Goal: Transaction & Acquisition: Purchase product/service

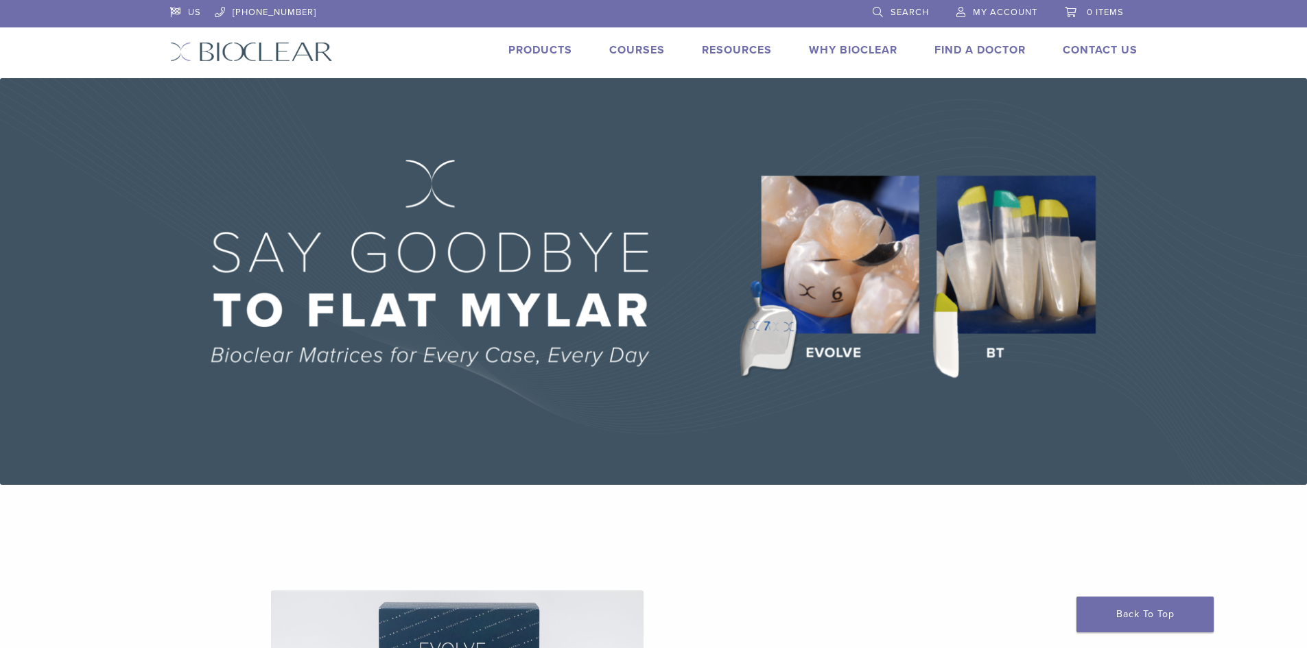
click at [1023, 8] on span "My Account" at bounding box center [1005, 12] width 65 height 11
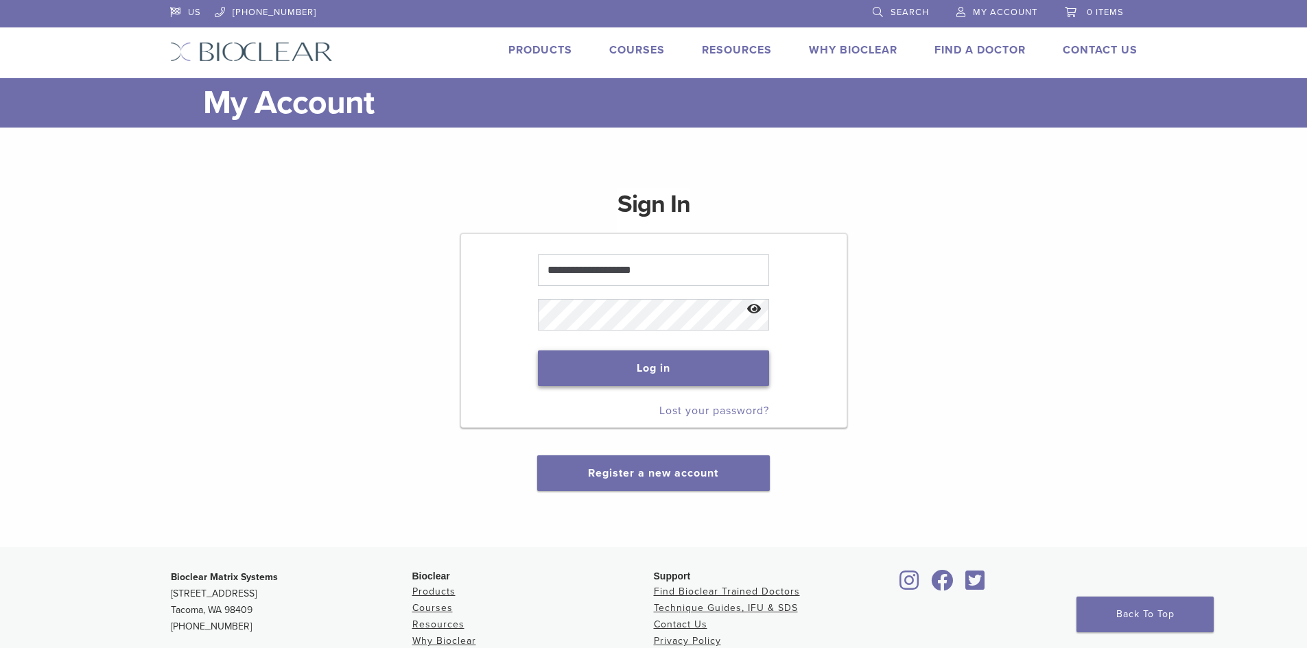
click at [687, 362] on button "Log in" at bounding box center [653, 369] width 231 height 36
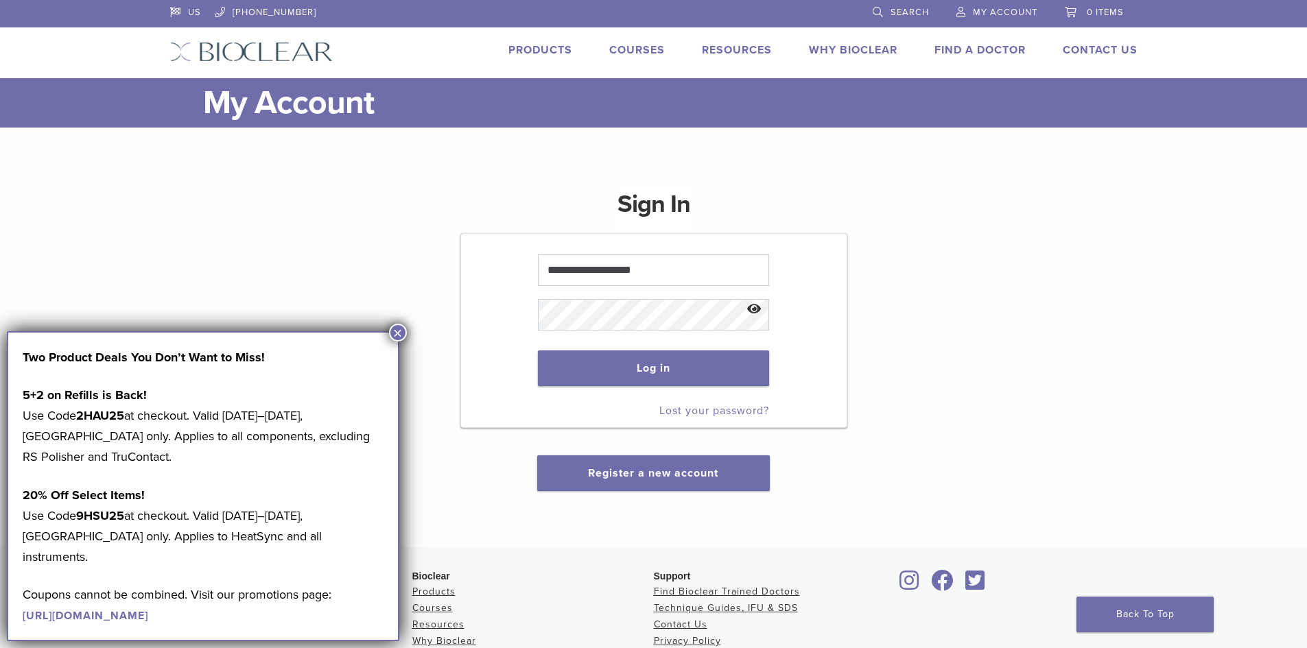
click at [401, 331] on button "×" at bounding box center [398, 333] width 18 height 18
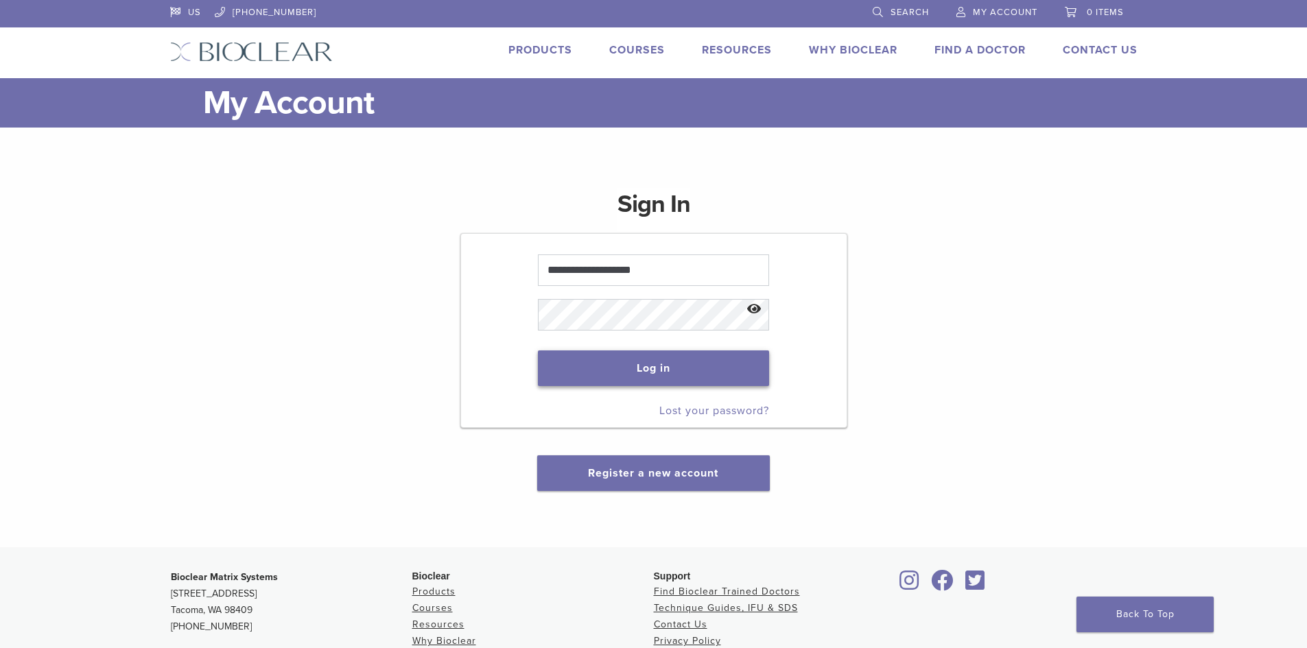
click at [630, 377] on button "Log in" at bounding box center [653, 369] width 231 height 36
click at [630, 371] on button "Log in" at bounding box center [653, 369] width 231 height 36
click at [654, 366] on button "Log in" at bounding box center [653, 369] width 231 height 36
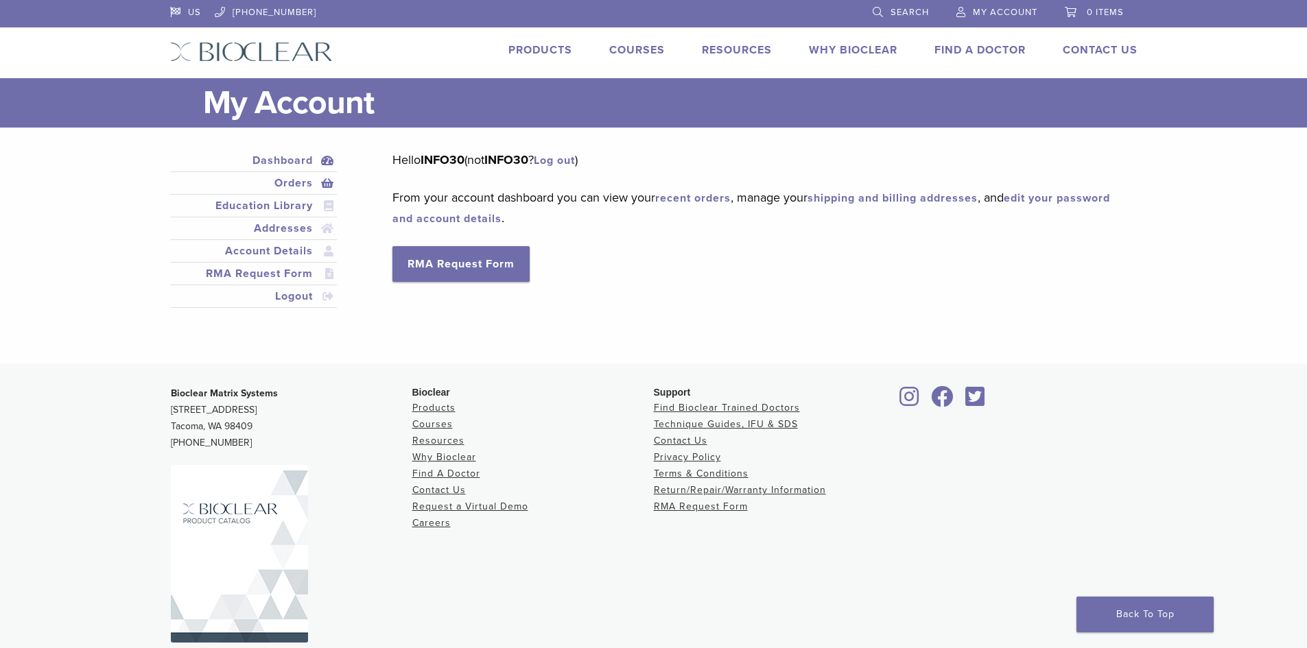
click at [294, 183] on link "Orders" at bounding box center [254, 183] width 162 height 16
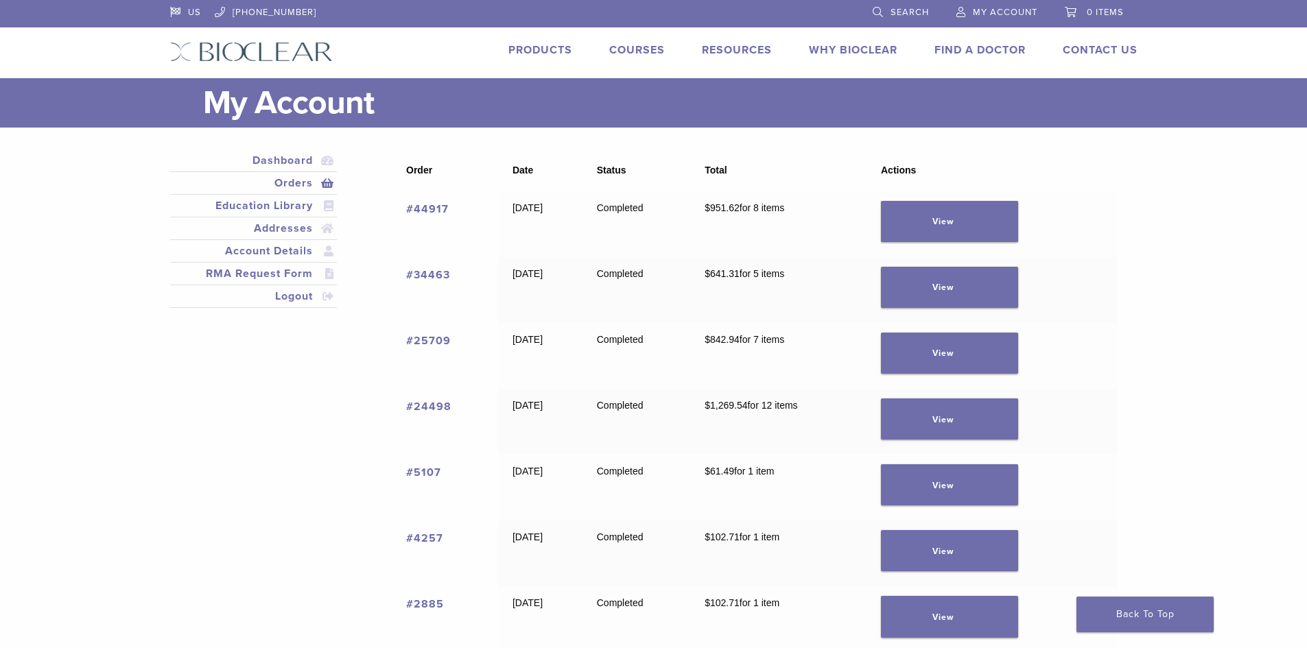
click at [272, 50] on img at bounding box center [251, 52] width 163 height 20
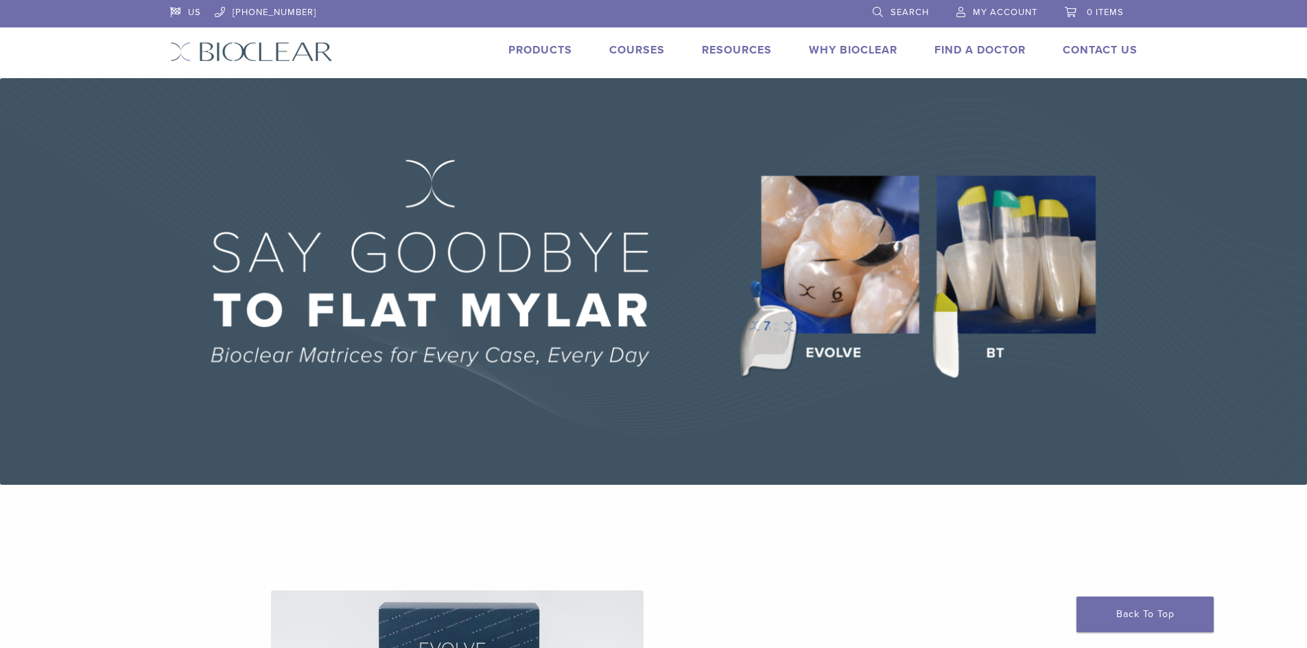
click at [548, 45] on link "Products" at bounding box center [540, 50] width 64 height 14
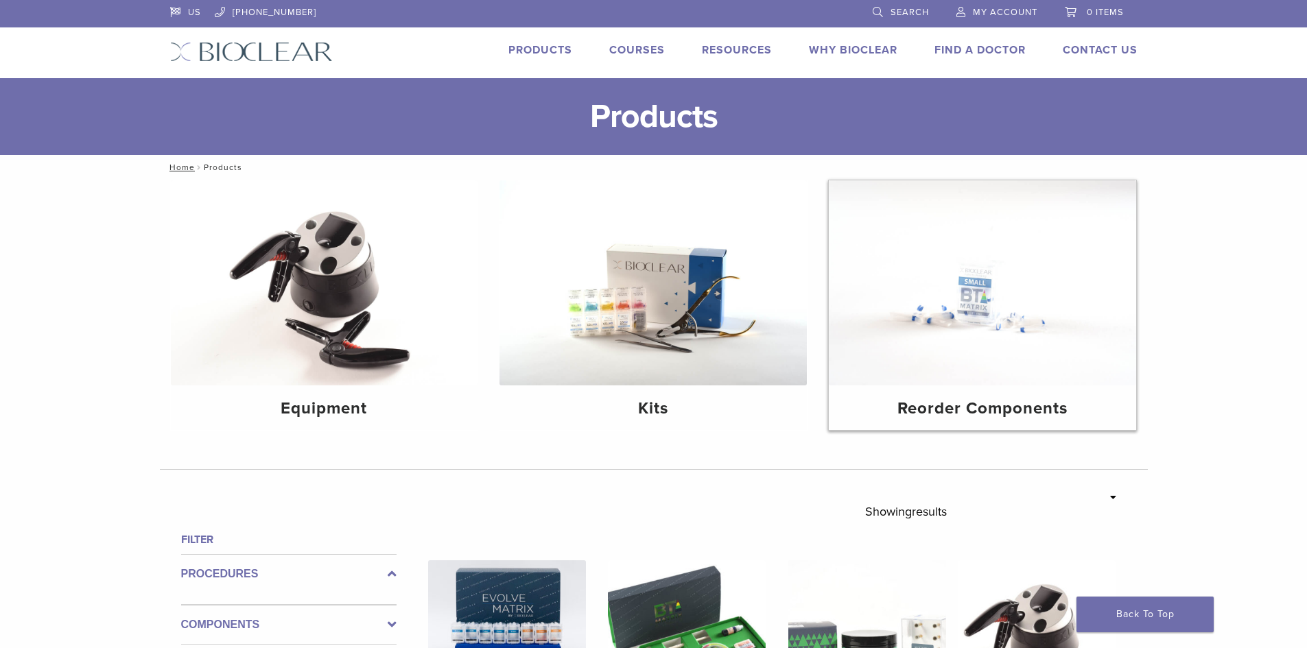
click at [1036, 348] on img at bounding box center [982, 282] width 307 height 205
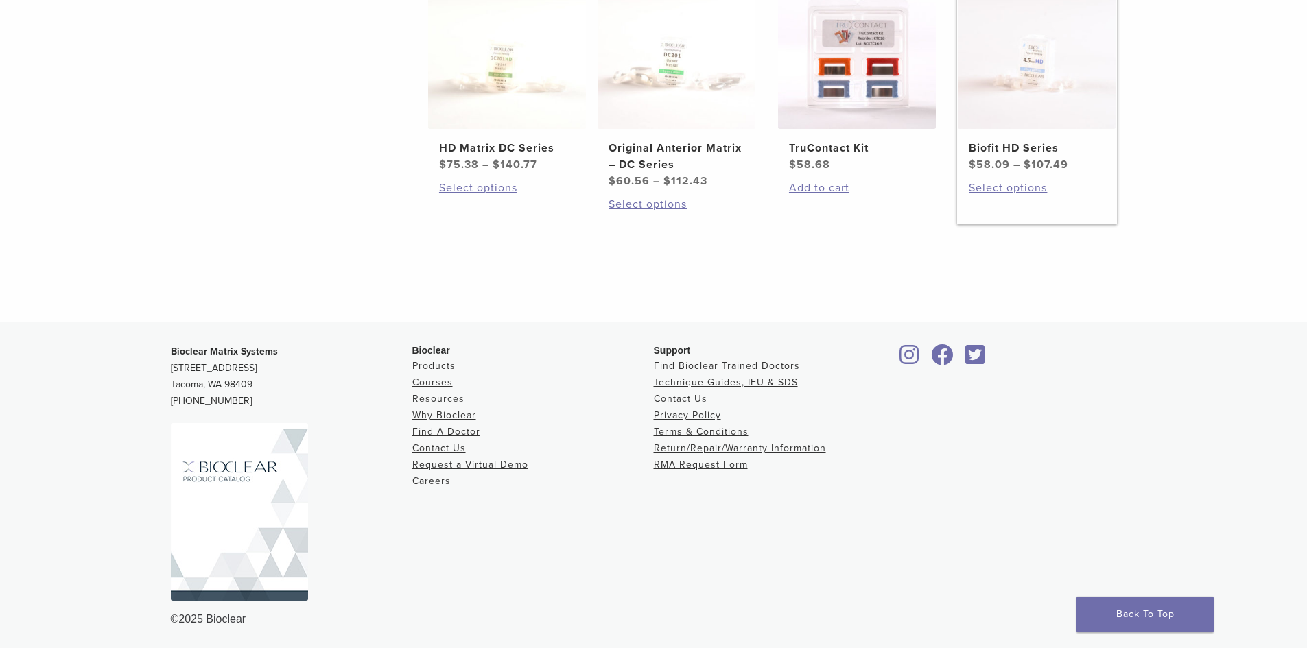
scroll to position [893, 0]
click at [430, 362] on link "Products" at bounding box center [433, 365] width 43 height 12
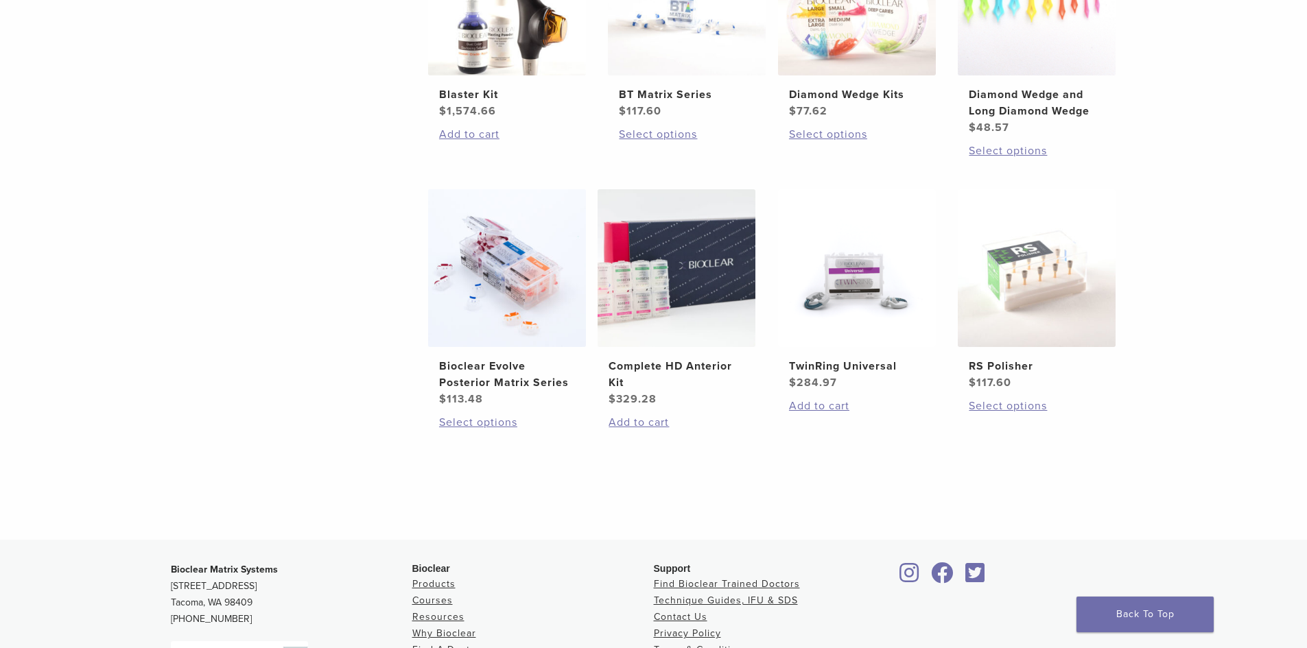
scroll to position [860, 0]
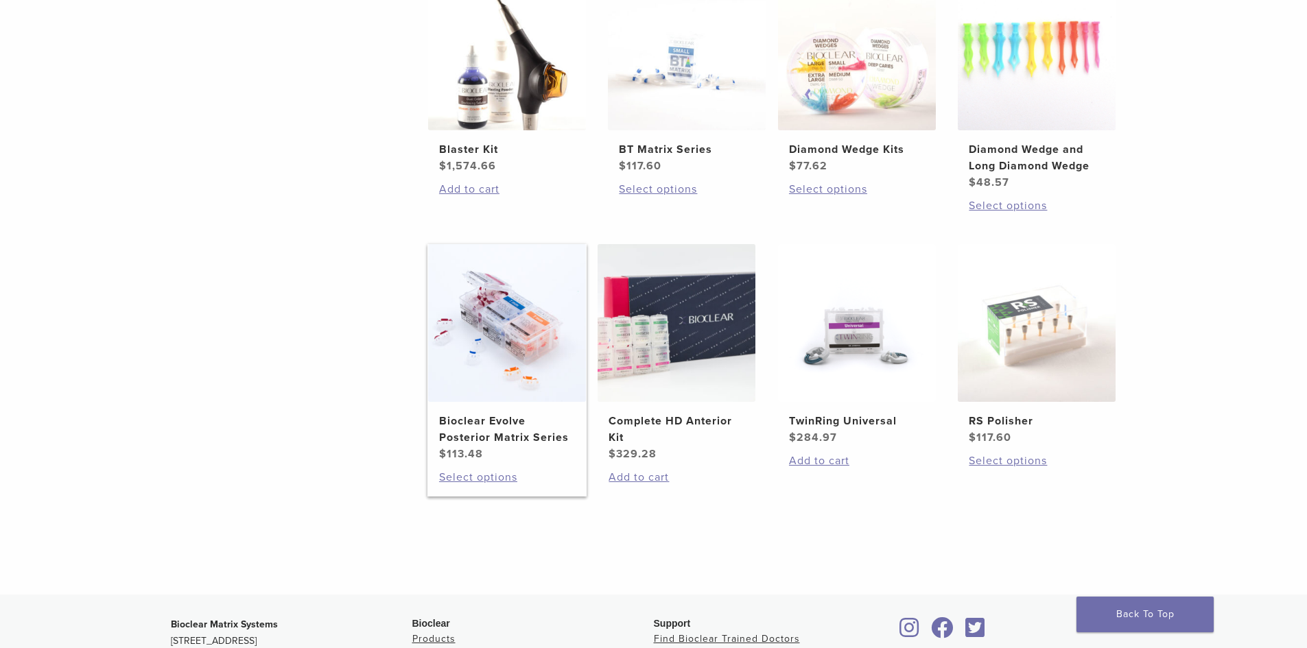
click at [515, 338] on img at bounding box center [507, 323] width 158 height 158
click at [530, 432] on h2 "Bioclear Evolve Posterior Matrix Series" at bounding box center [507, 429] width 136 height 33
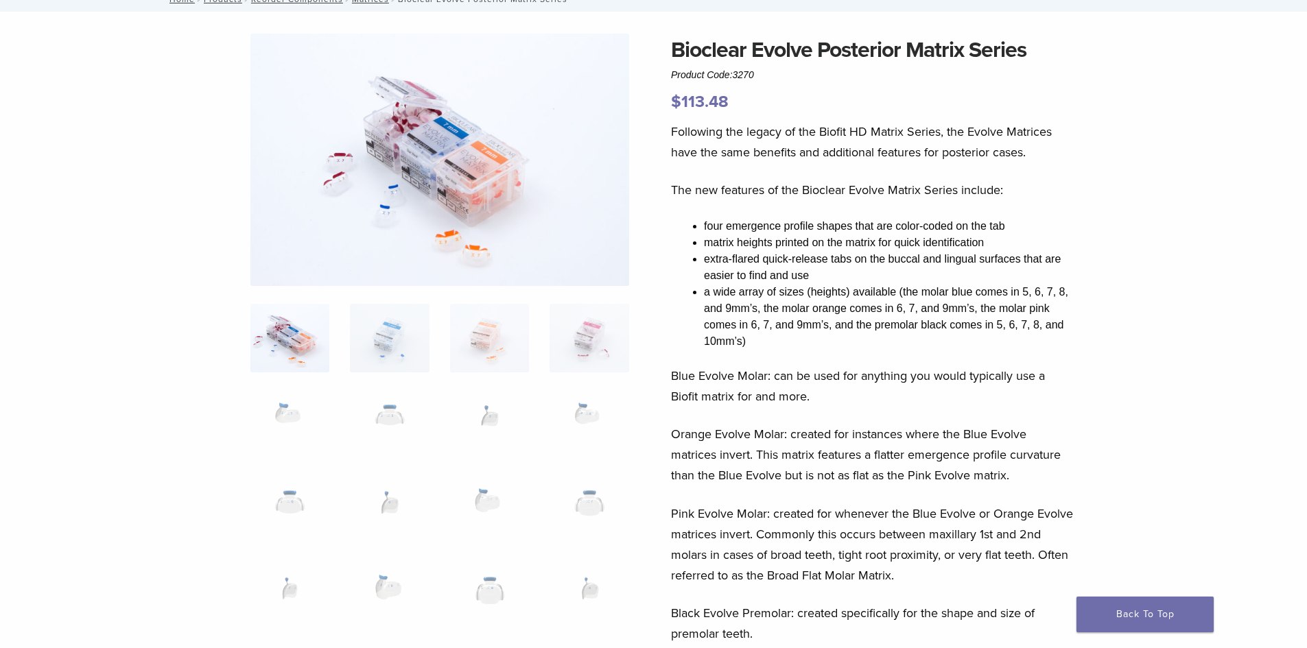
scroll to position [69, 0]
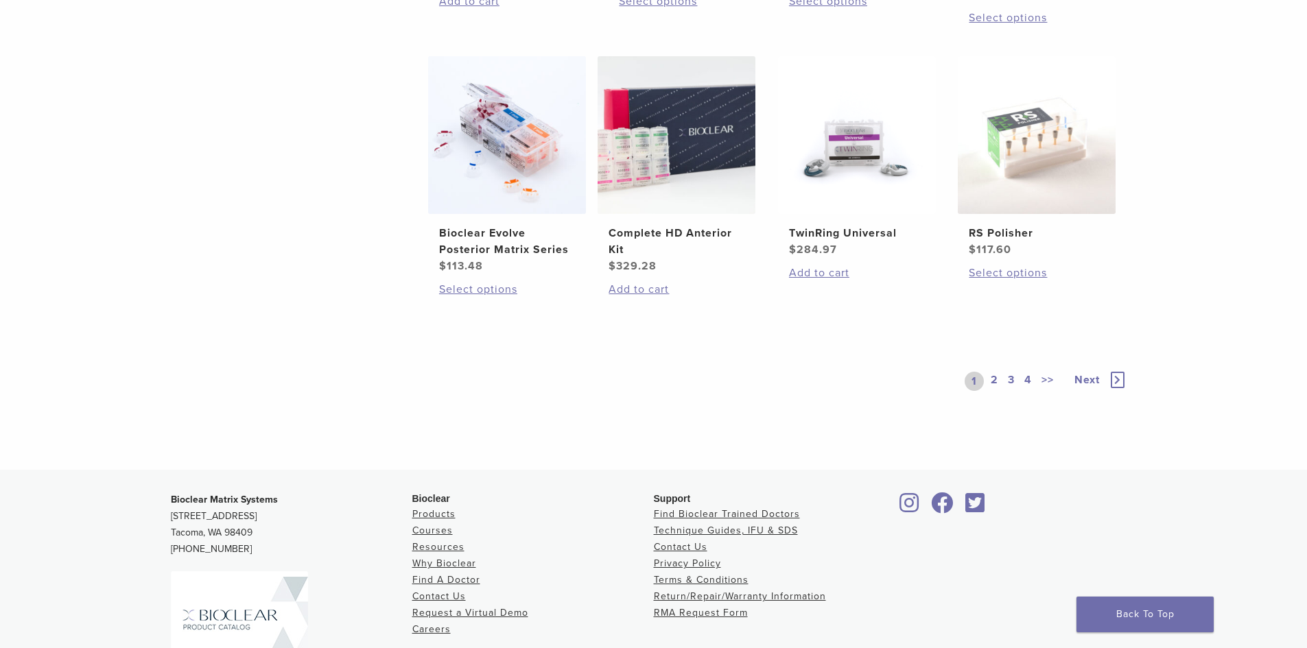
scroll to position [1098, 0]
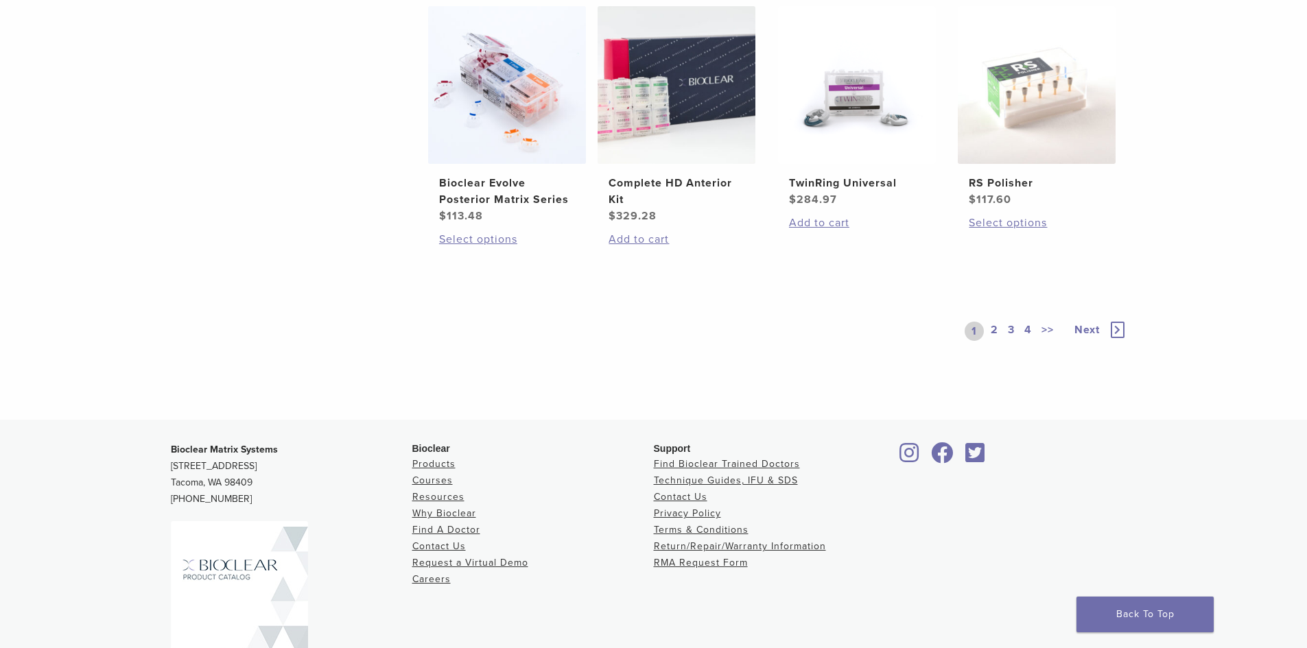
click at [997, 331] on link "2" at bounding box center [994, 331] width 13 height 19
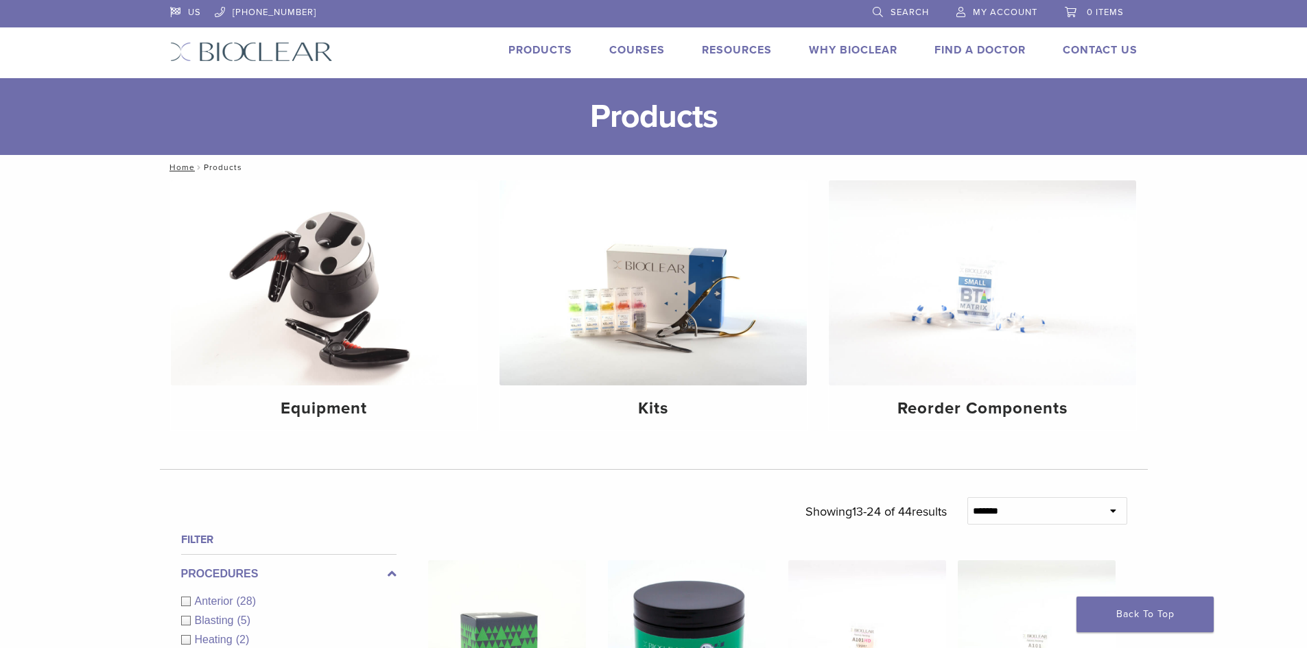
click at [896, 12] on span "Search" at bounding box center [910, 12] width 38 height 11
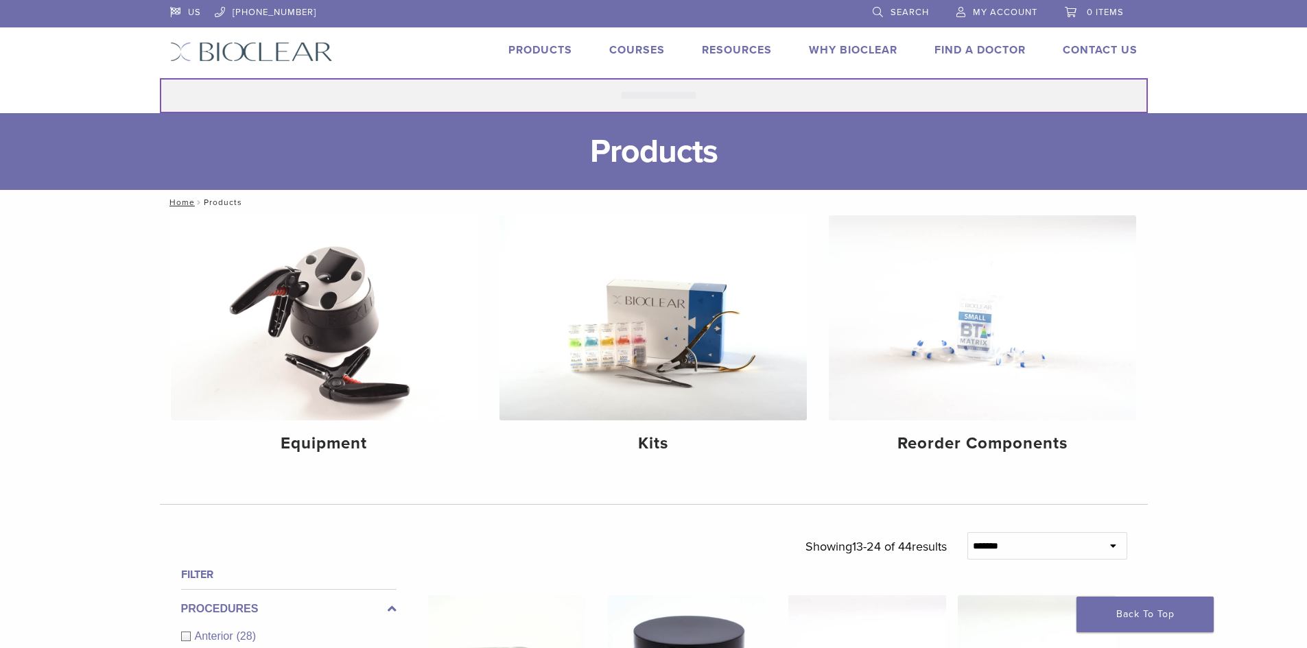
click at [609, 103] on input "Search for:" at bounding box center [654, 95] width 988 height 35
type input "********"
click at [159, 78] on button "Search" at bounding box center [159, 78] width 1 height 1
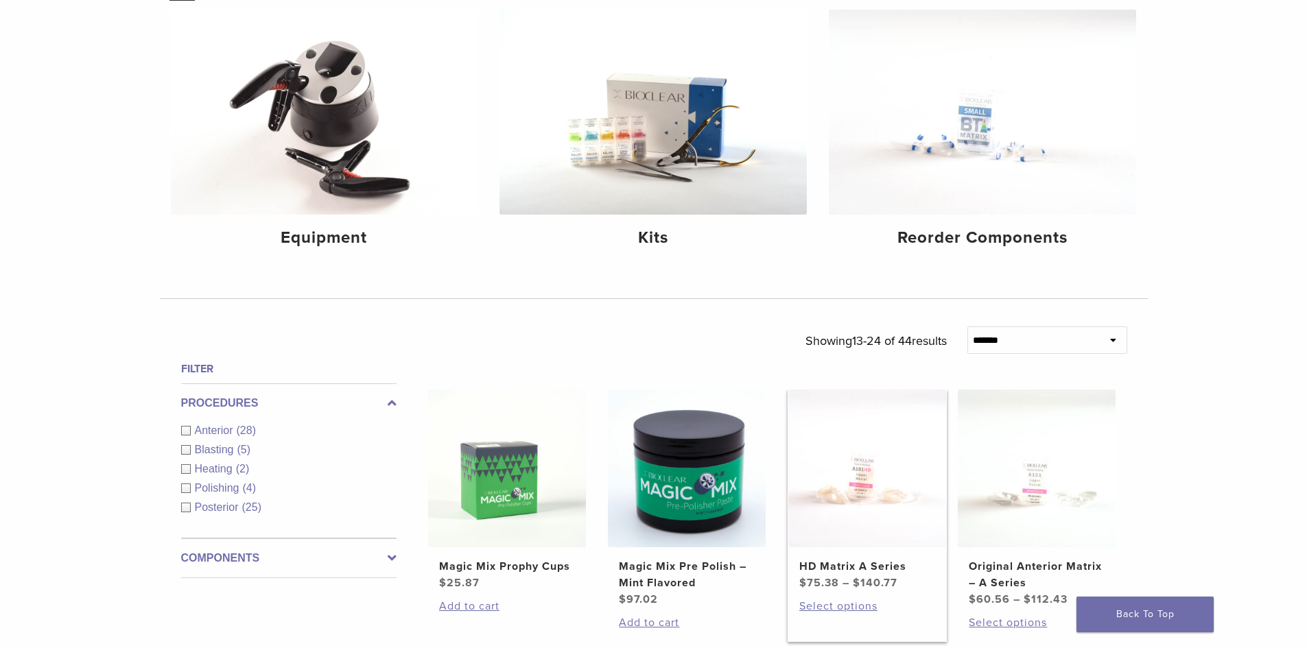
scroll to position [618, 0]
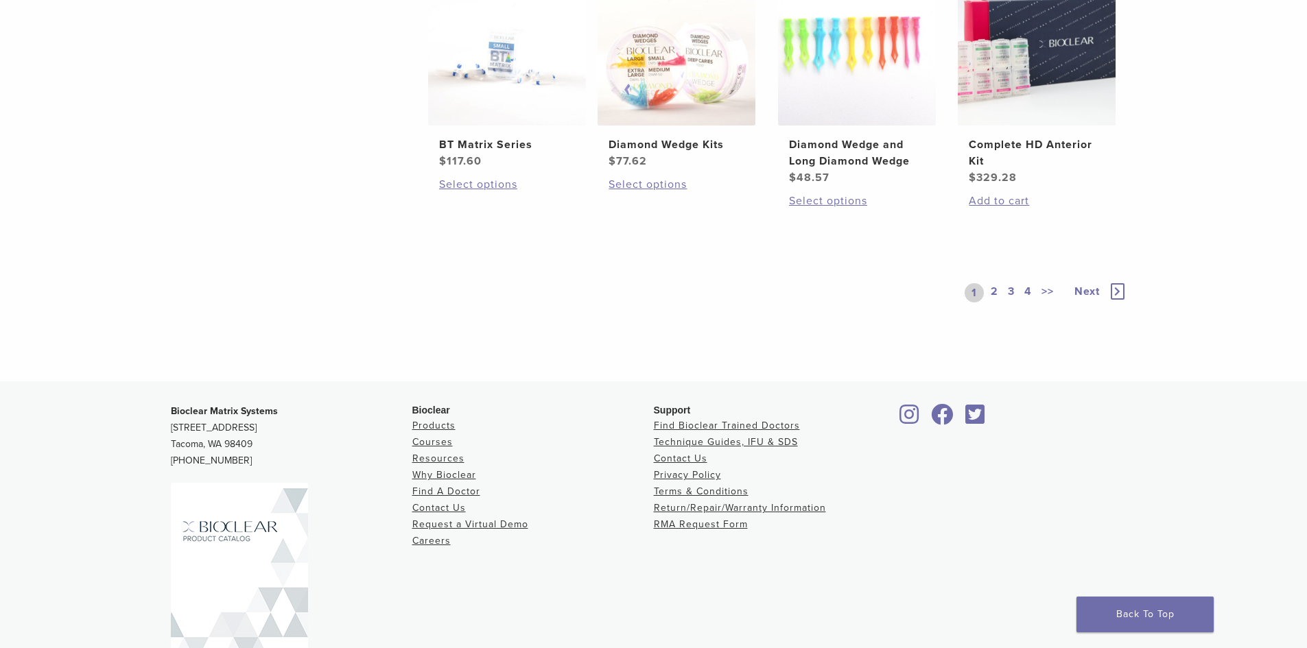
scroll to position [880, 0]
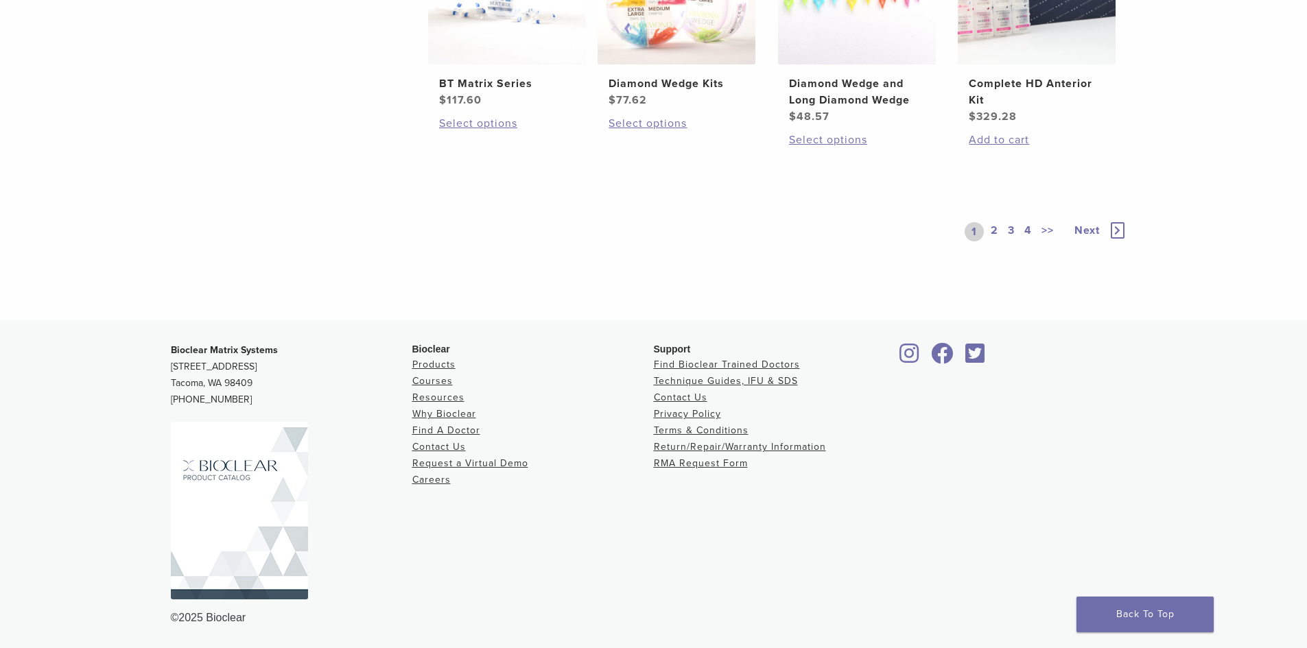
click at [993, 237] on link "2" at bounding box center [994, 231] width 13 height 19
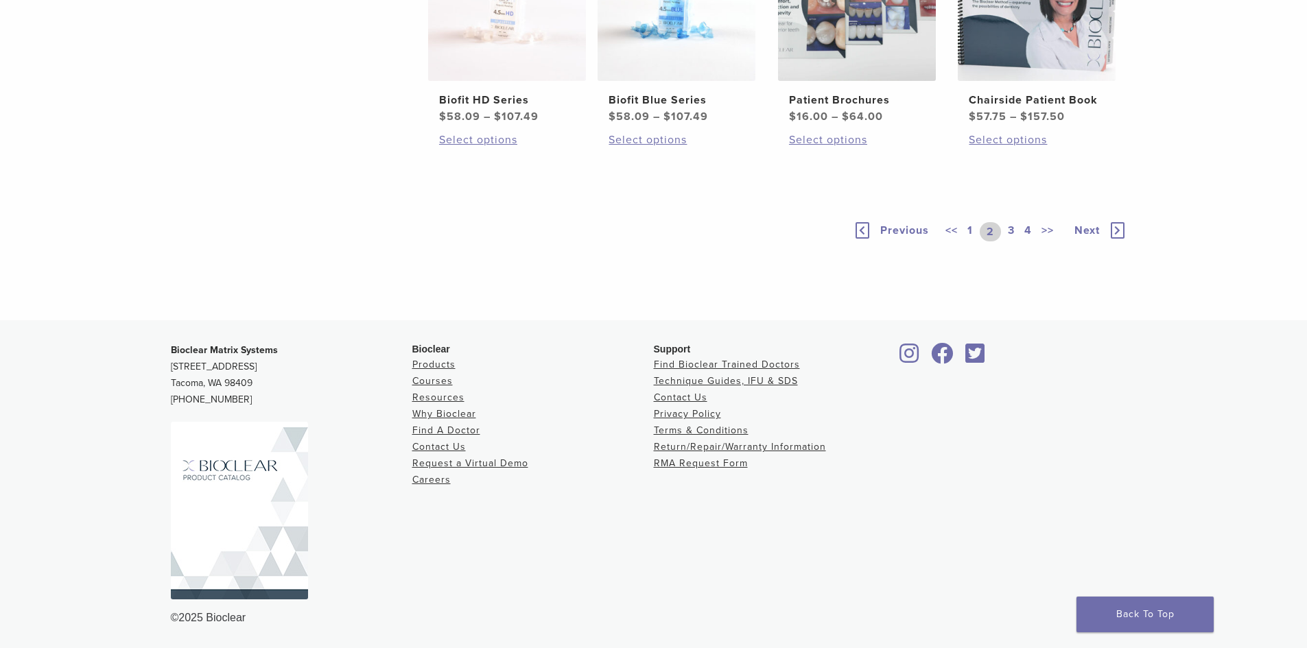
scroll to position [847, 0]
click at [1016, 229] on link "3" at bounding box center [1011, 231] width 12 height 19
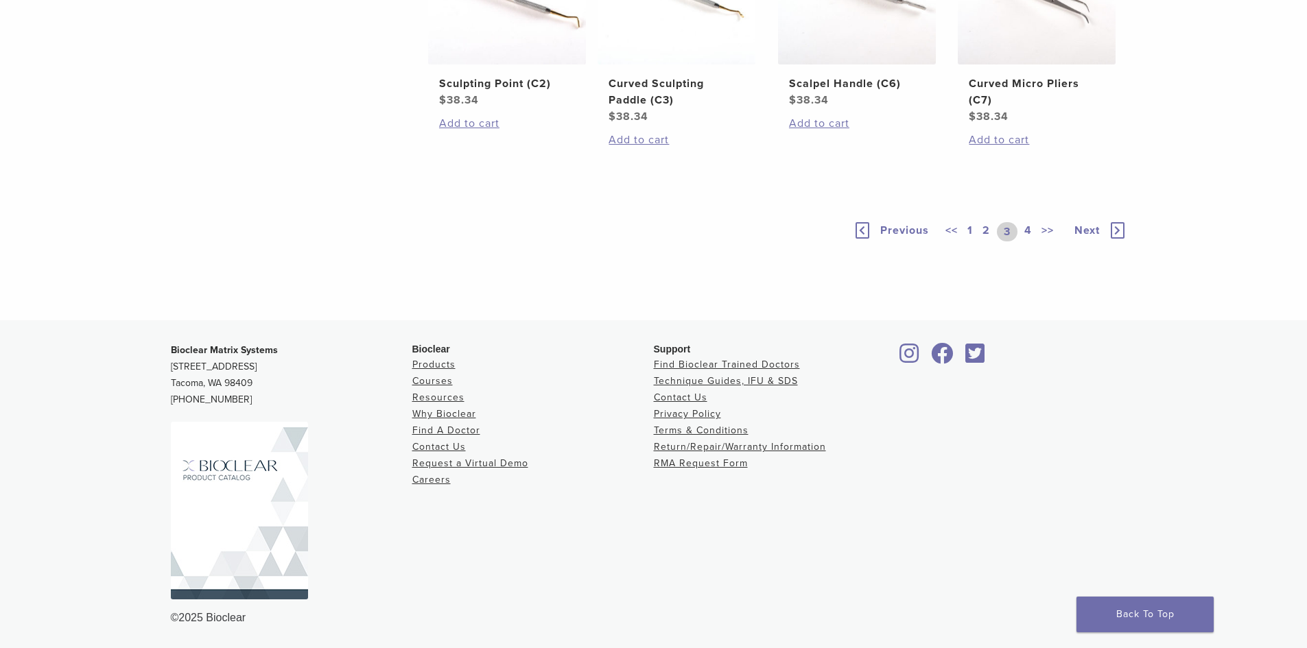
scroll to position [880, 0]
click at [1028, 229] on link "4" at bounding box center [1028, 231] width 13 height 19
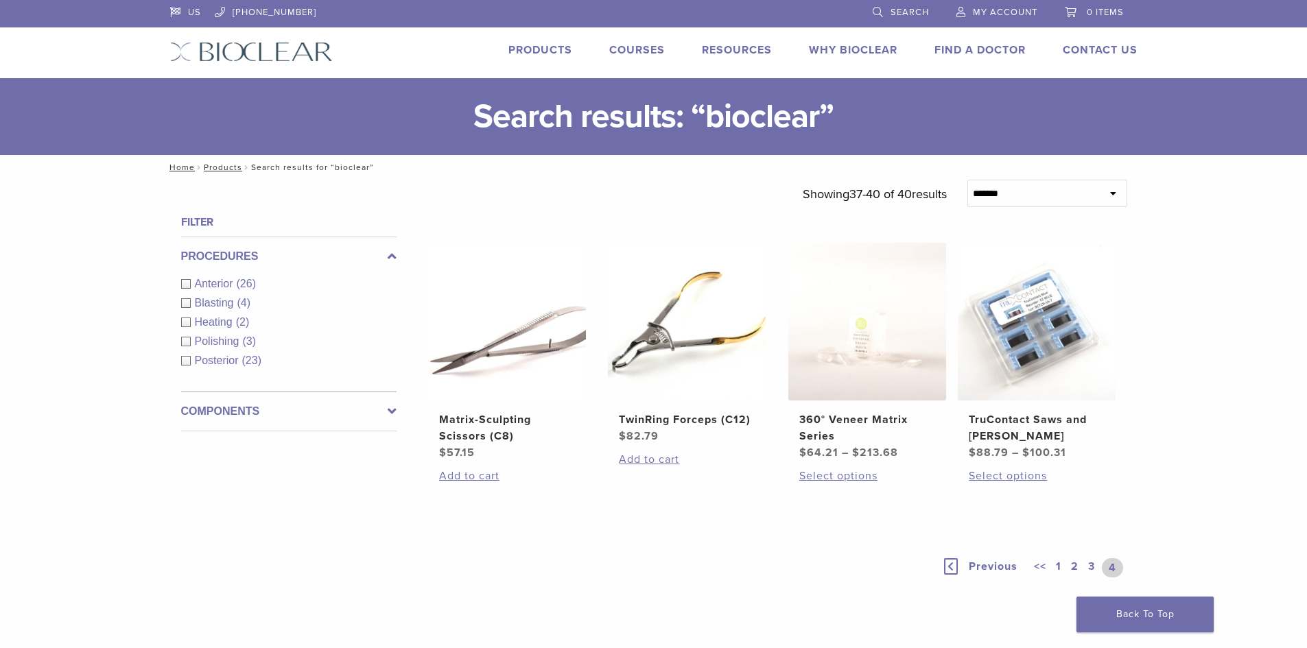
click at [189, 283] on div "Anterior (26)" at bounding box center [288, 284] width 215 height 16
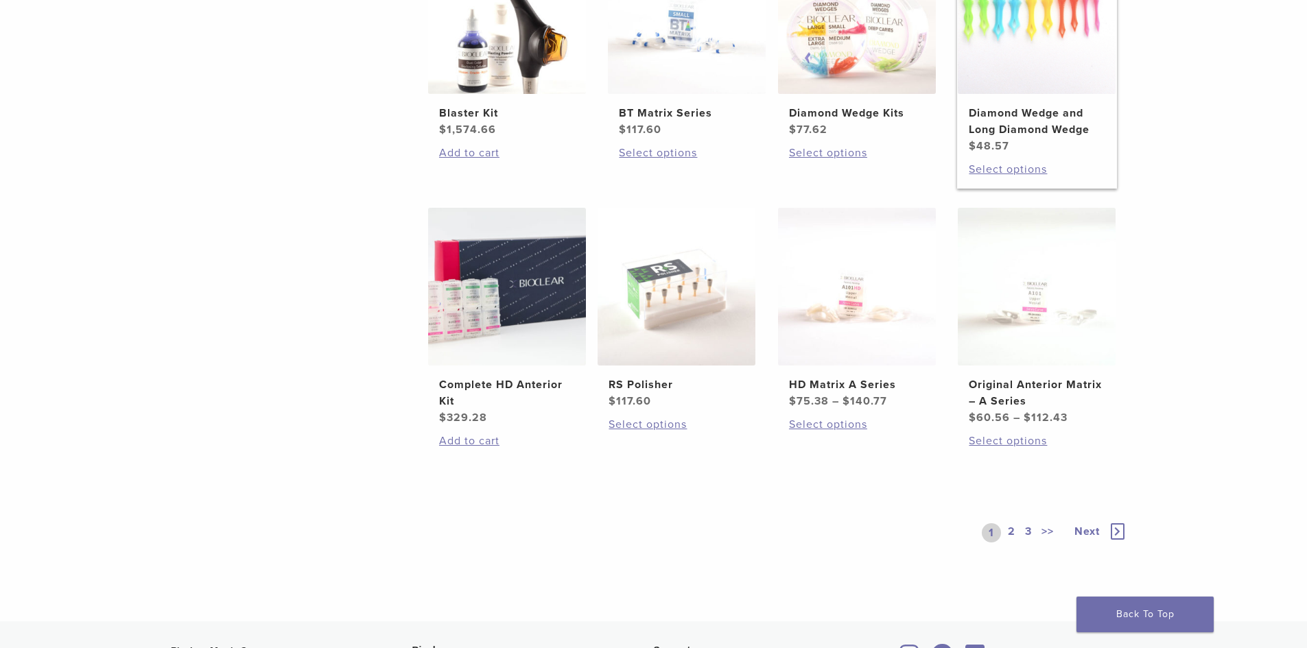
scroll to position [618, 0]
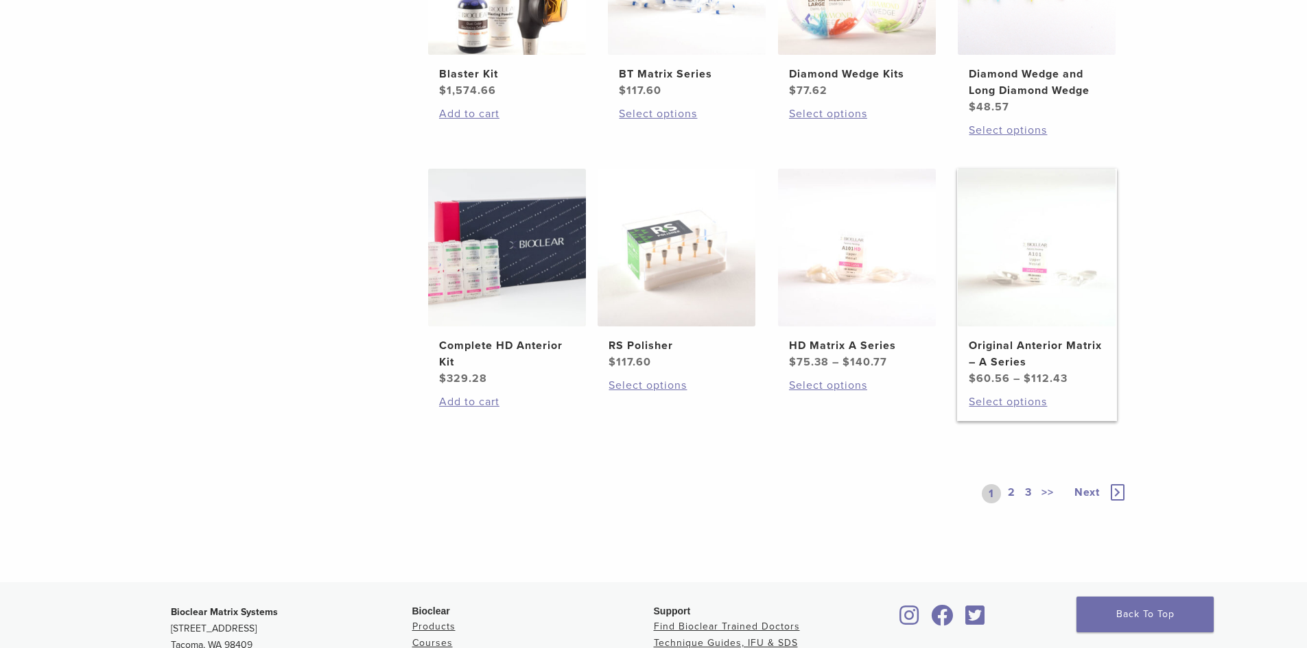
click at [1040, 351] on h2 "Original Anterior Matrix – A Series" at bounding box center [1037, 354] width 136 height 33
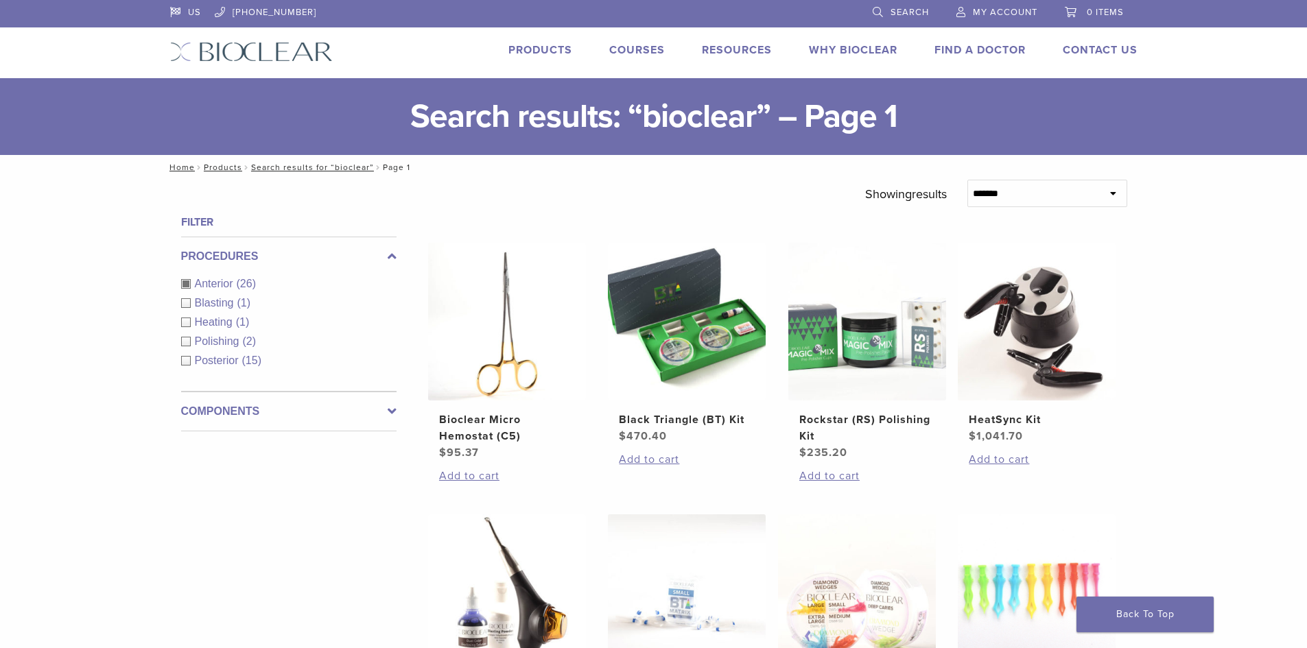
click at [184, 285] on div "Anterior (26)" at bounding box center [288, 284] width 215 height 16
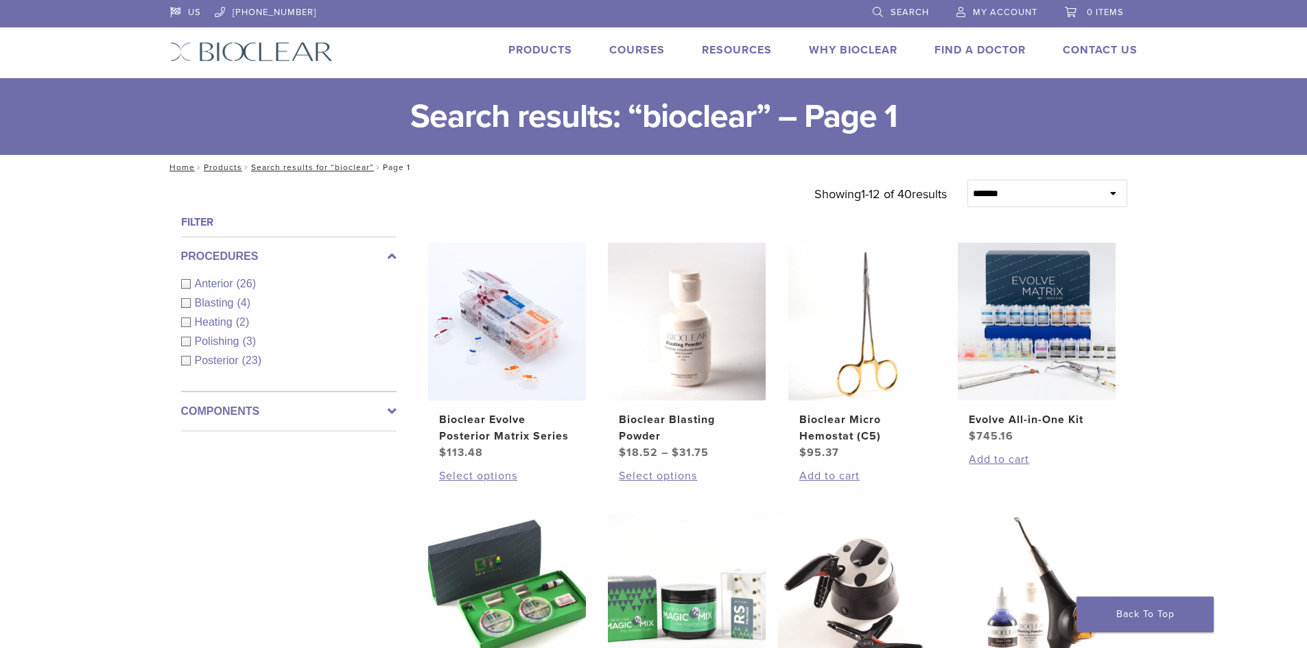
click at [893, 14] on span "Search" at bounding box center [910, 12] width 38 height 11
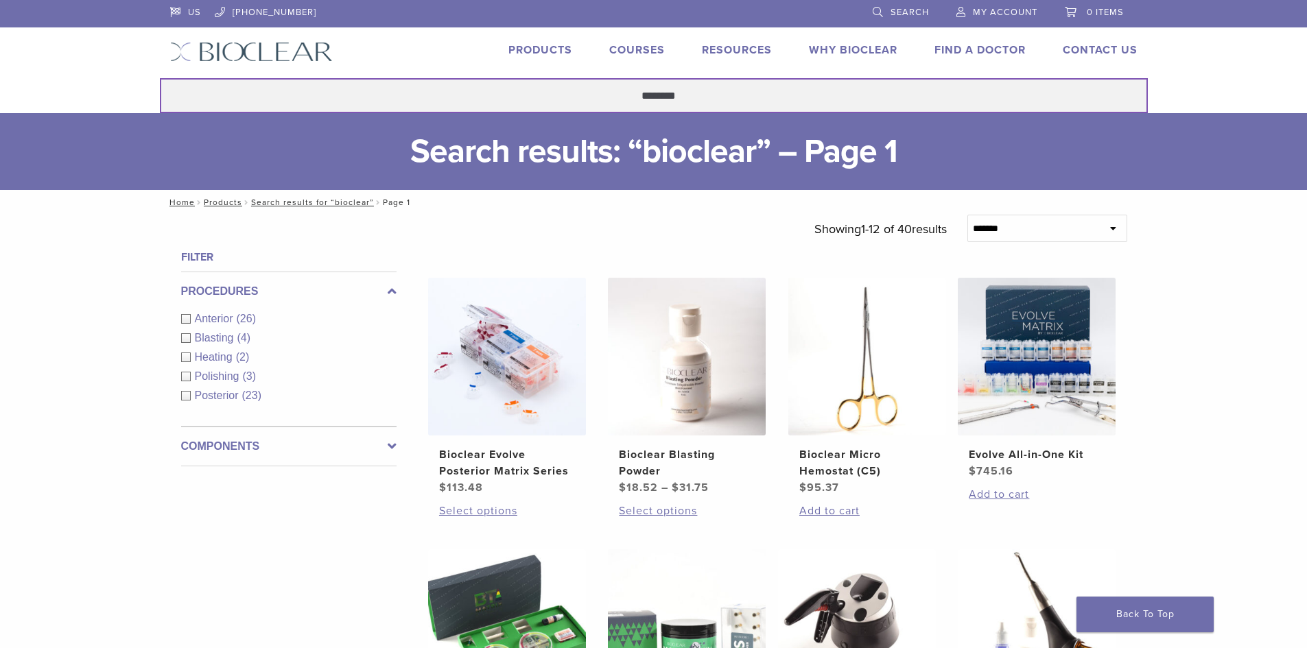
click at [449, 102] on input "********" at bounding box center [654, 95] width 988 height 35
drag, startPoint x: 688, startPoint y: 102, endPoint x: 472, endPoint y: 87, distance: 216.6
click at [472, 87] on input "********" at bounding box center [654, 95] width 988 height 35
type input "******"
click at [159, 78] on button "Search" at bounding box center [159, 78] width 1 height 1
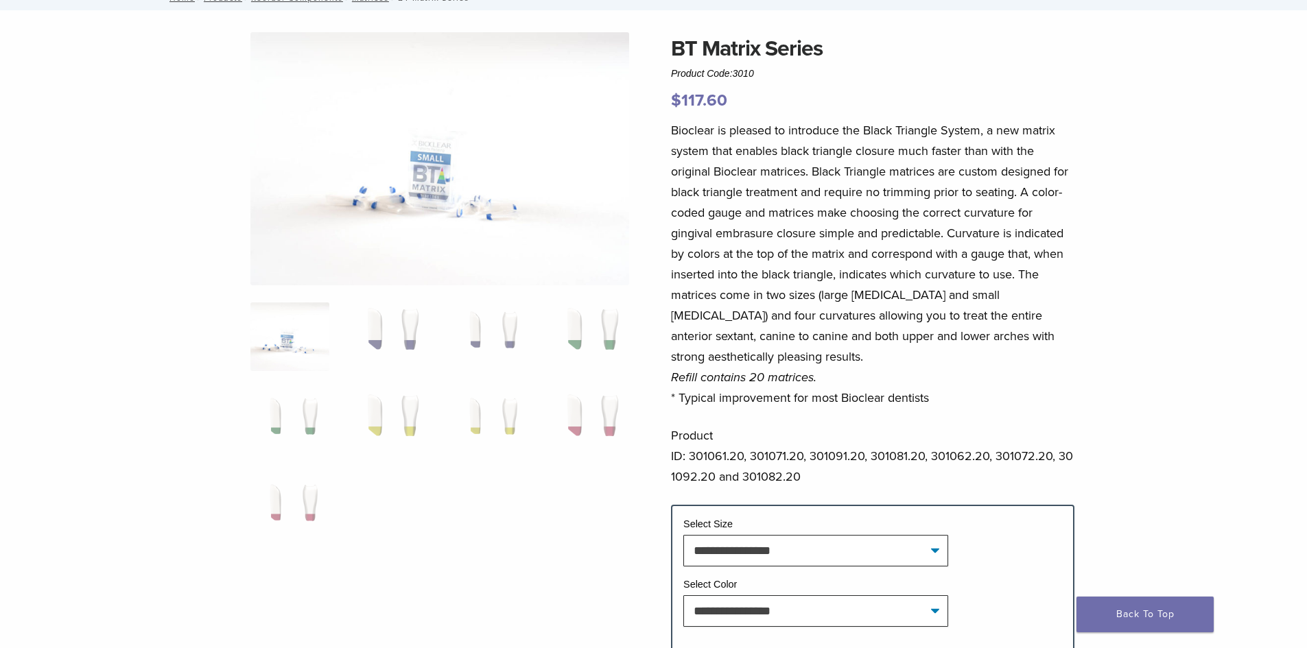
scroll to position [69, 0]
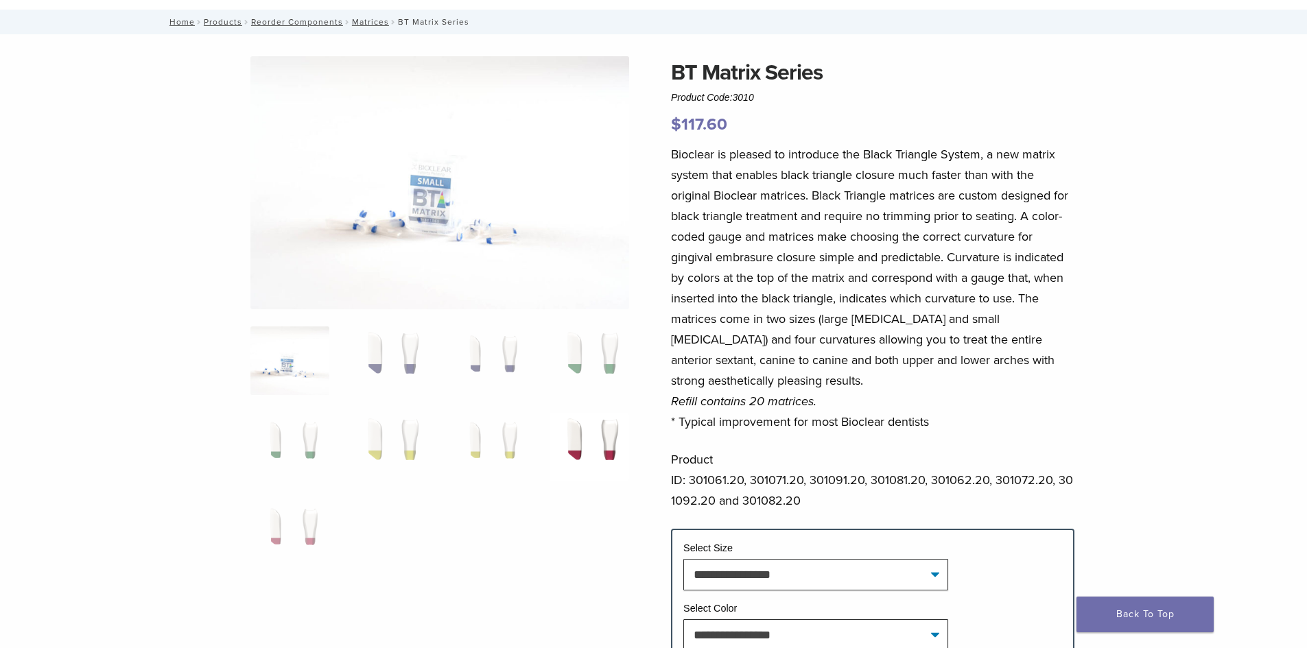
click at [583, 447] on img at bounding box center [589, 447] width 79 height 69
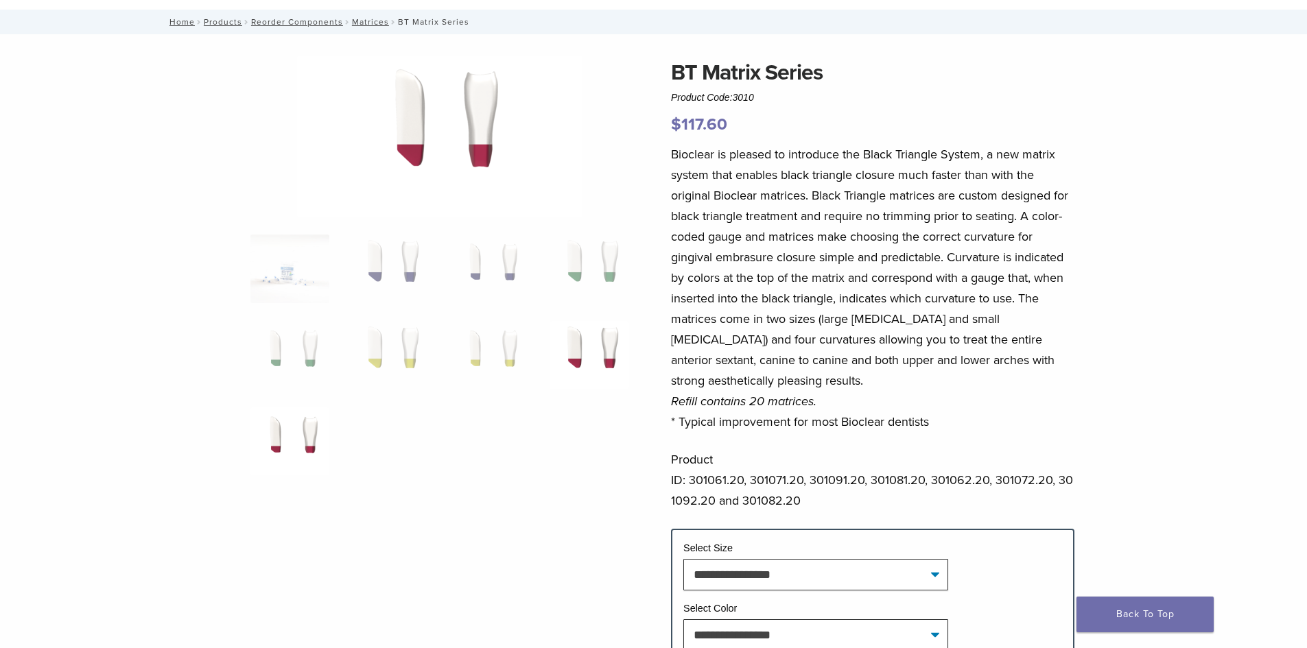
click at [281, 460] on img at bounding box center [289, 442] width 79 height 69
click at [590, 357] on img at bounding box center [589, 355] width 79 height 69
click at [557, 342] on img at bounding box center [589, 355] width 79 height 69
click at [577, 340] on img at bounding box center [589, 355] width 79 height 69
click at [288, 440] on img at bounding box center [289, 442] width 79 height 69
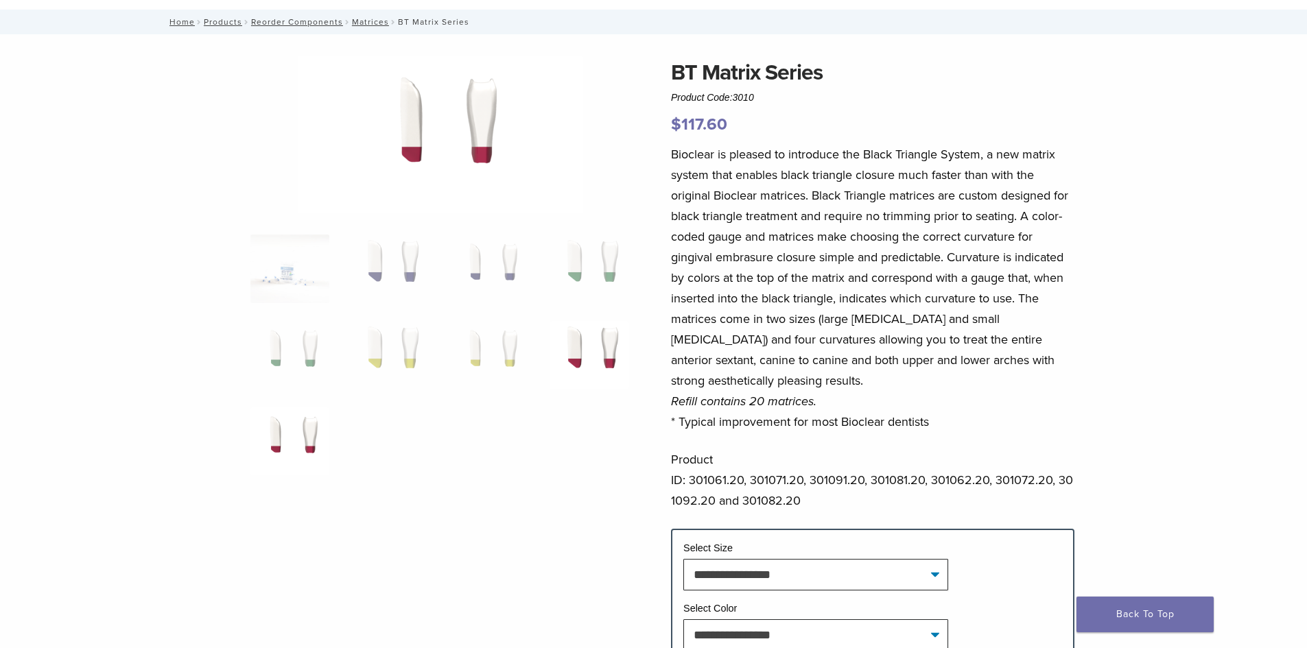
click at [627, 358] on img at bounding box center [589, 355] width 79 height 69
click at [520, 349] on img at bounding box center [489, 355] width 79 height 69
click at [559, 352] on img at bounding box center [589, 355] width 79 height 69
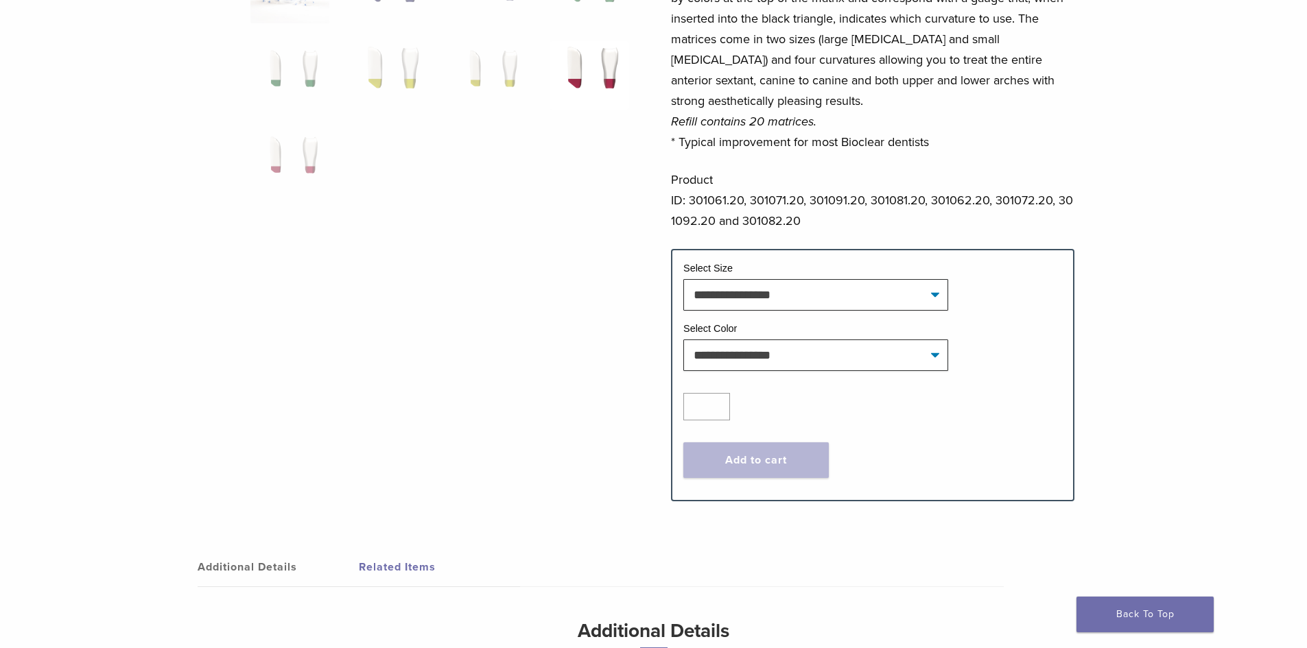
scroll to position [206, 0]
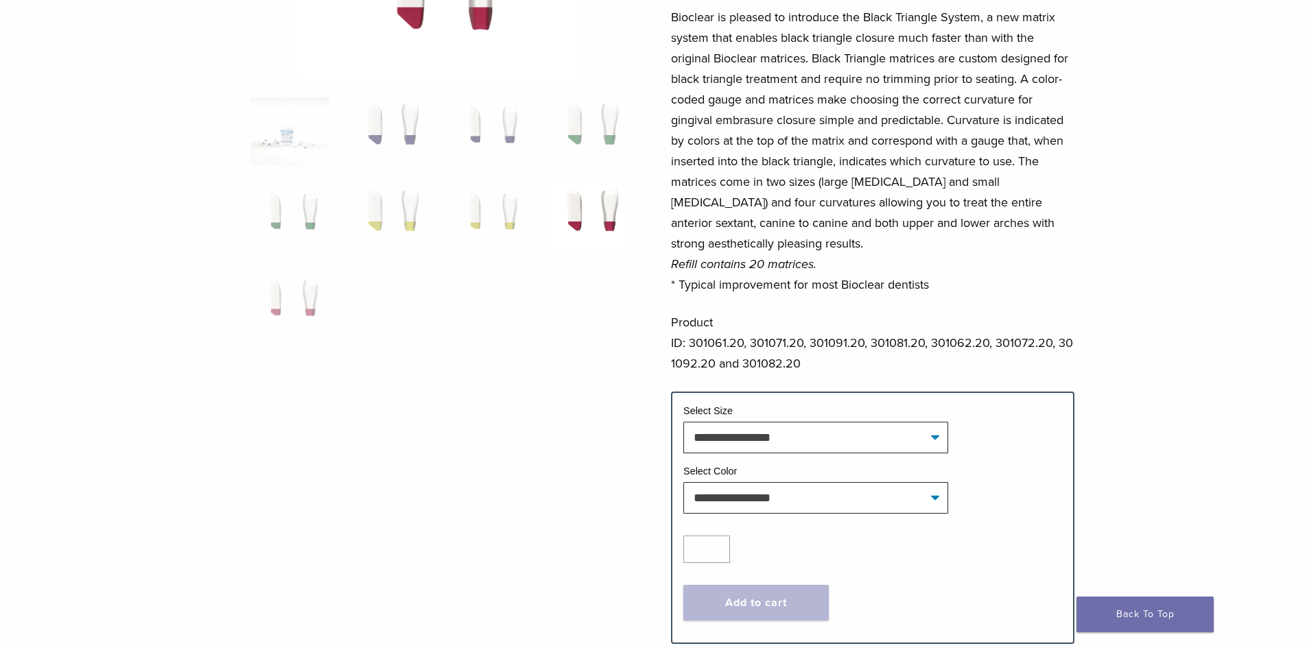
click at [578, 226] on img at bounding box center [589, 218] width 79 height 69
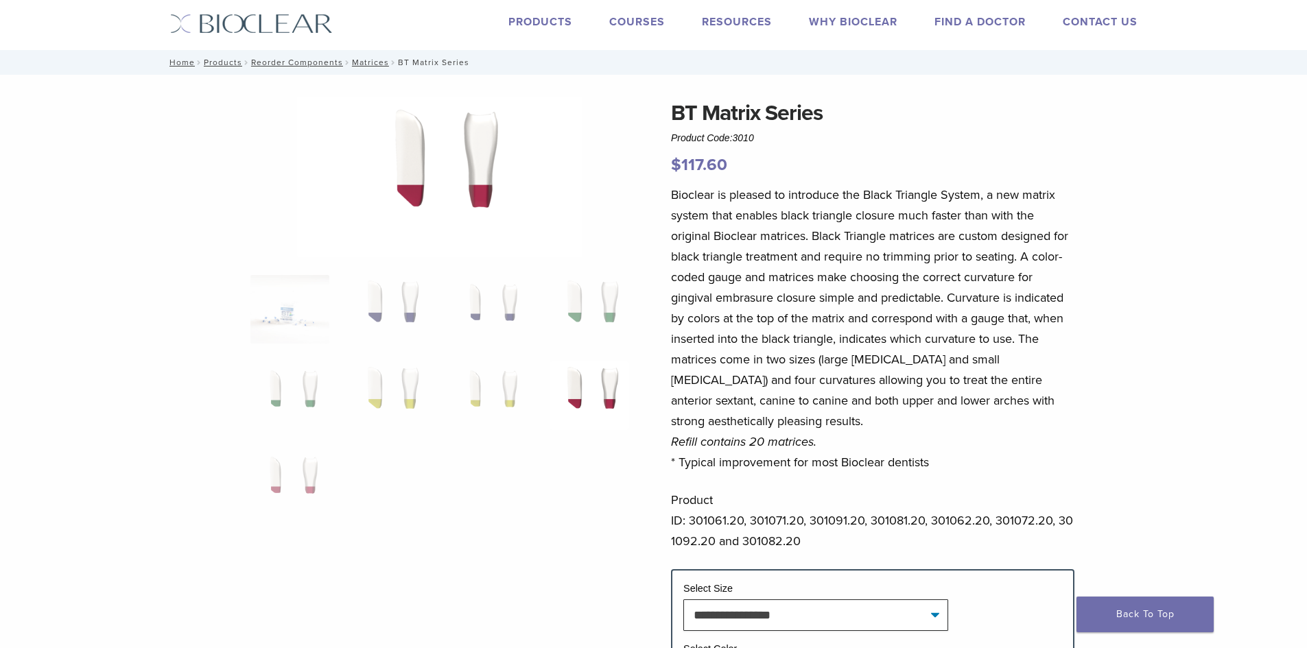
scroll to position [0, 0]
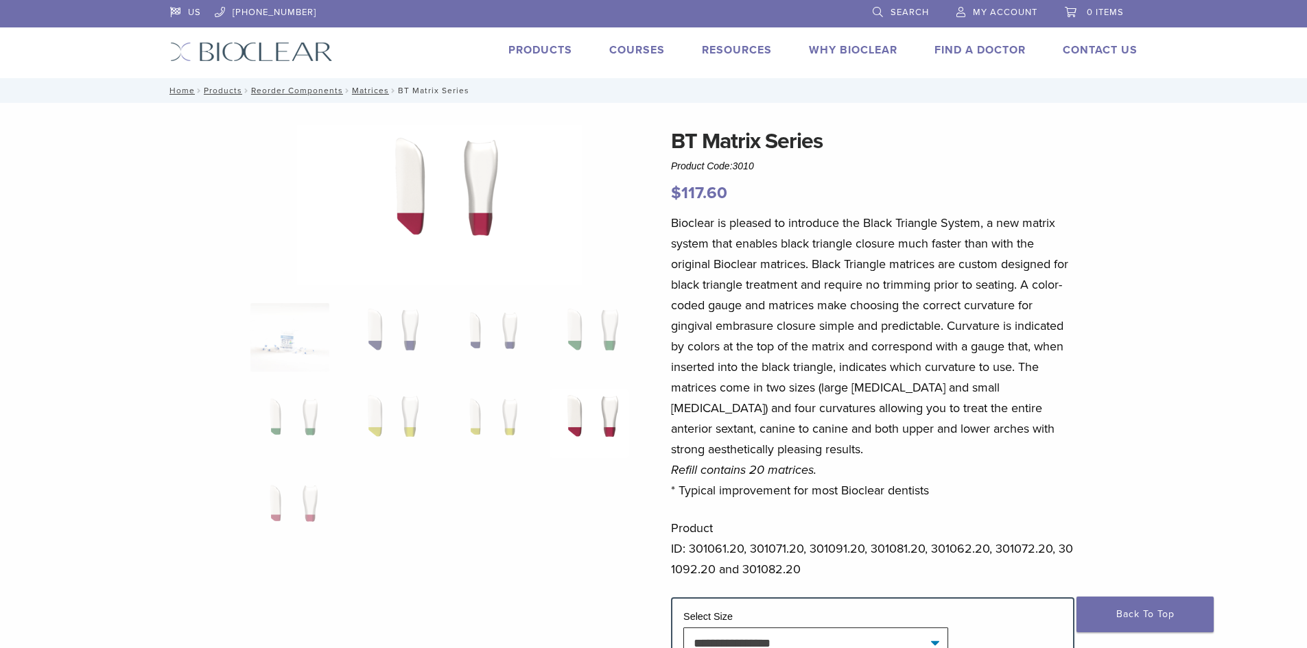
drag, startPoint x: 891, startPoint y: 387, endPoint x: 962, endPoint y: 500, distance: 133.8
click at [891, 387] on p "Bioclear is pleased to introduce the Black Triangle System, a new matrix system…" at bounding box center [873, 357] width 404 height 288
drag, startPoint x: 1136, startPoint y: 452, endPoint x: 1220, endPoint y: 455, distance: 83.8
click at [1137, 452] on div "**********" at bounding box center [654, 496] width 988 height 743
